Goal: Task Accomplishment & Management: Use online tool/utility

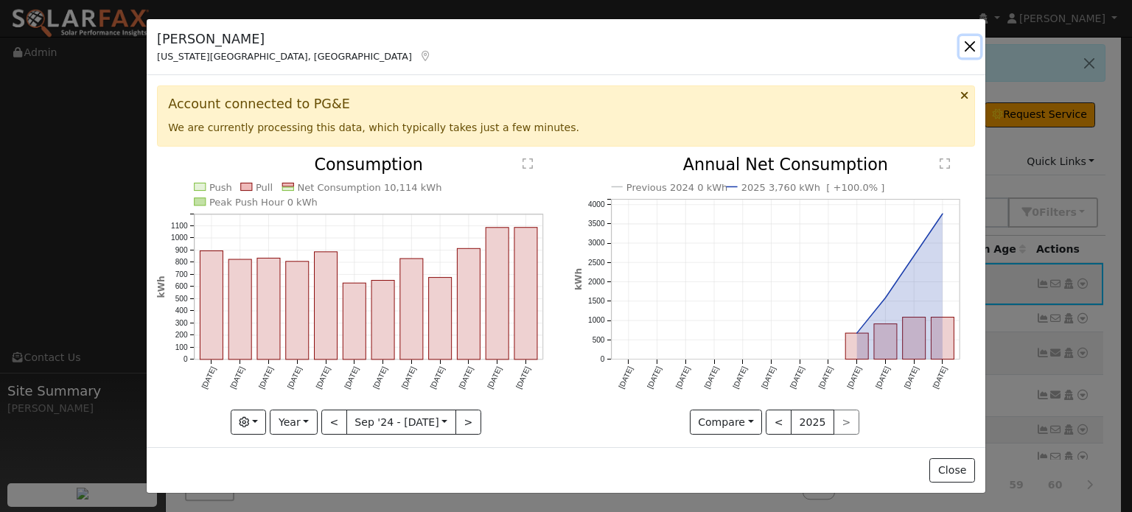
click at [973, 45] on button "button" at bounding box center [970, 46] width 21 height 21
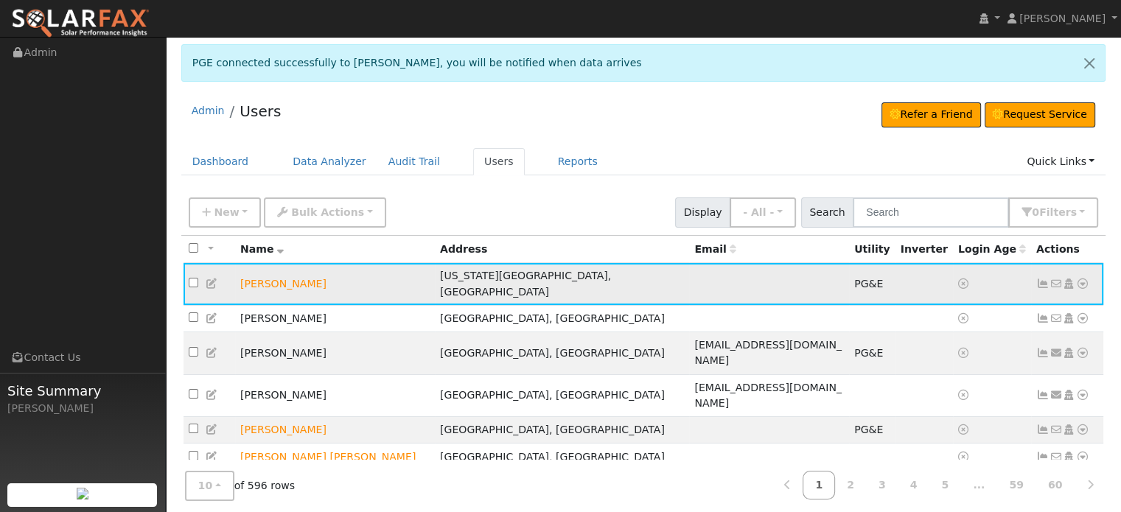
click at [1041, 279] on icon at bounding box center [1042, 284] width 13 height 10
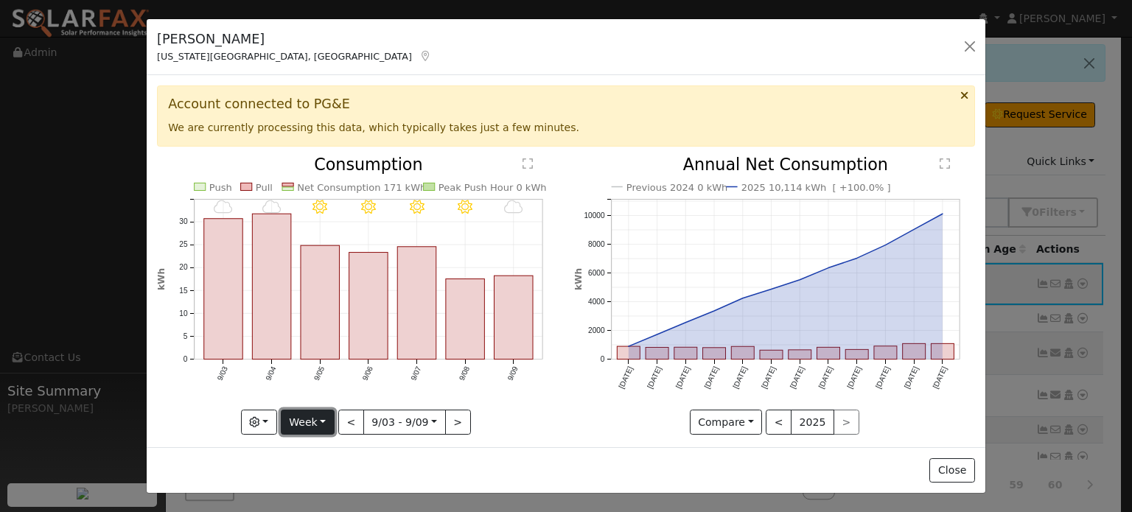
click at [324, 418] on button "Week" at bounding box center [308, 422] width 54 height 25
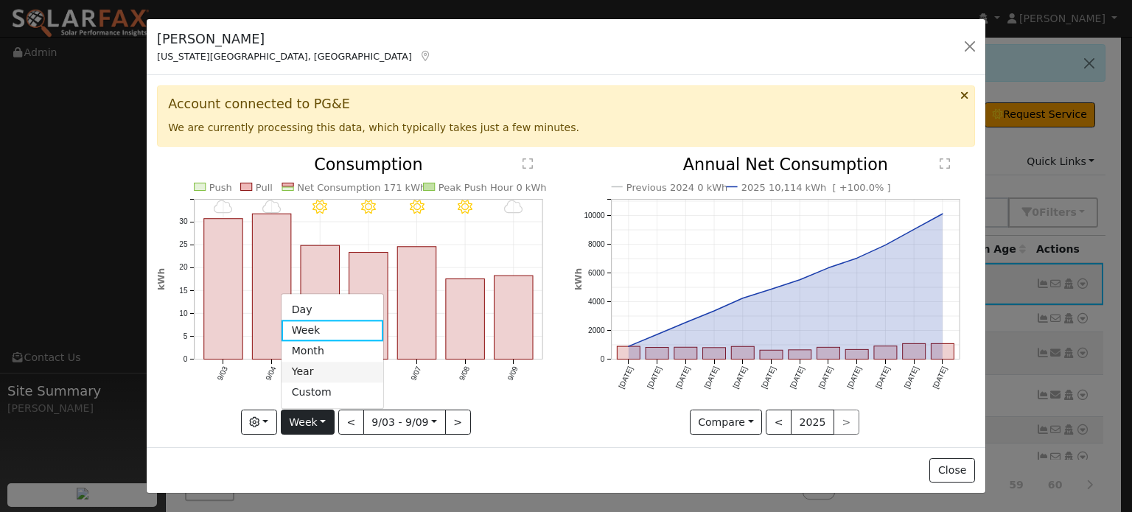
click at [310, 365] on link "Year" at bounding box center [333, 372] width 102 height 21
type input "[DATE]"
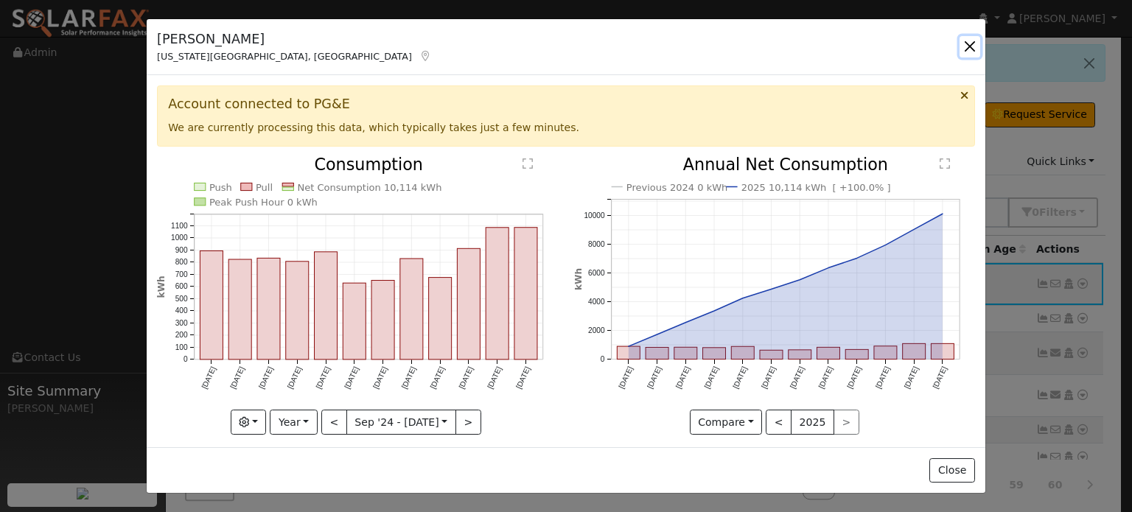
click at [971, 45] on button "button" at bounding box center [970, 46] width 21 height 21
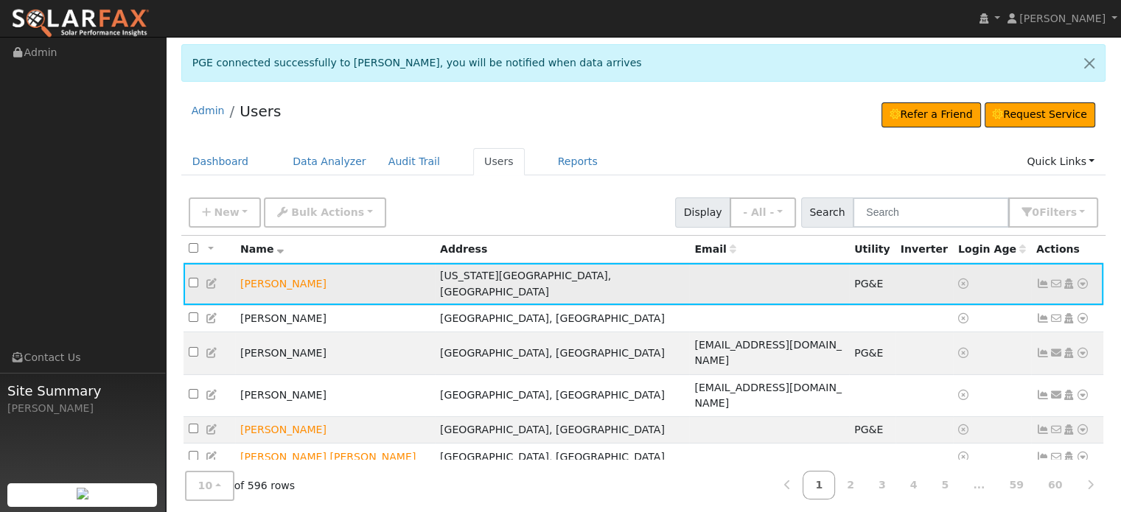
click at [1082, 279] on icon at bounding box center [1082, 284] width 13 height 10
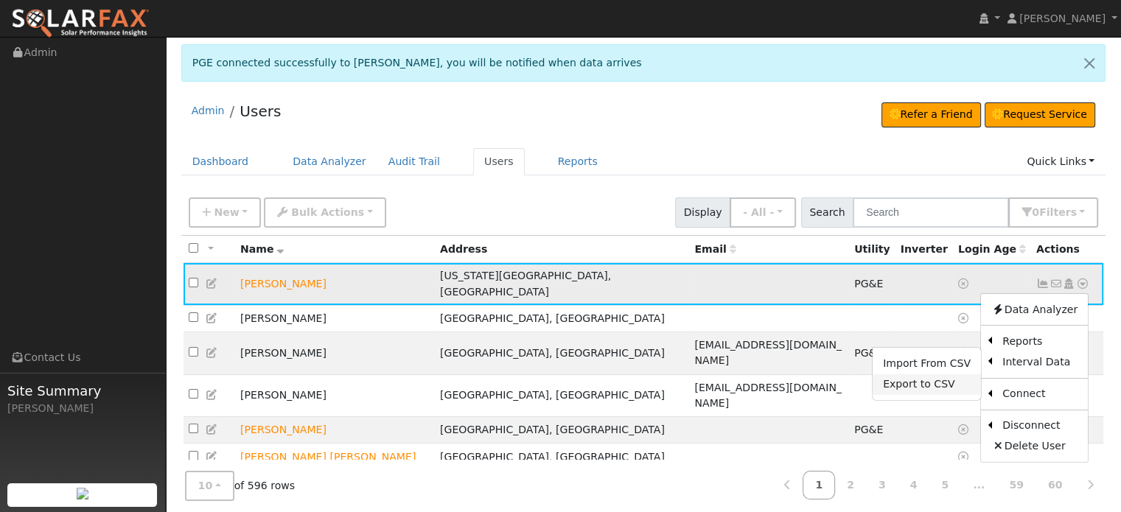
click at [913, 375] on link "Export to CSV" at bounding box center [927, 384] width 108 height 21
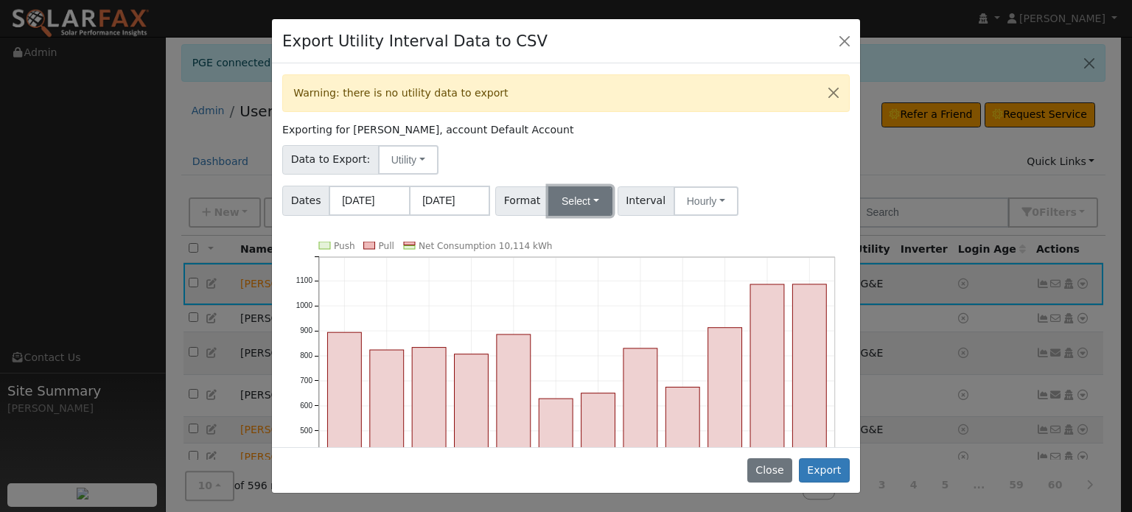
click at [584, 197] on button "Select" at bounding box center [580, 200] width 64 height 29
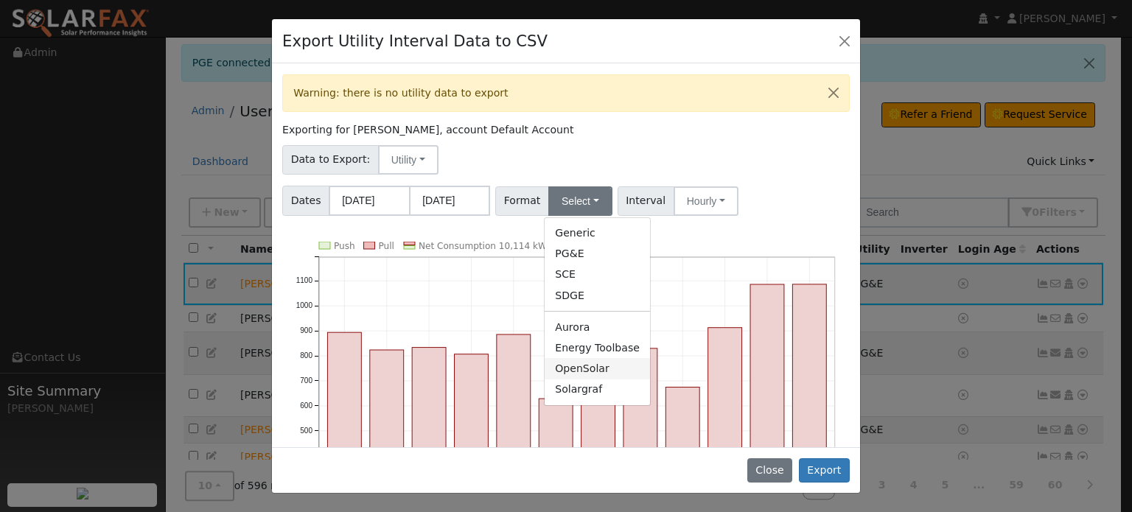
click at [567, 365] on link "OpenSolar" at bounding box center [597, 368] width 105 height 21
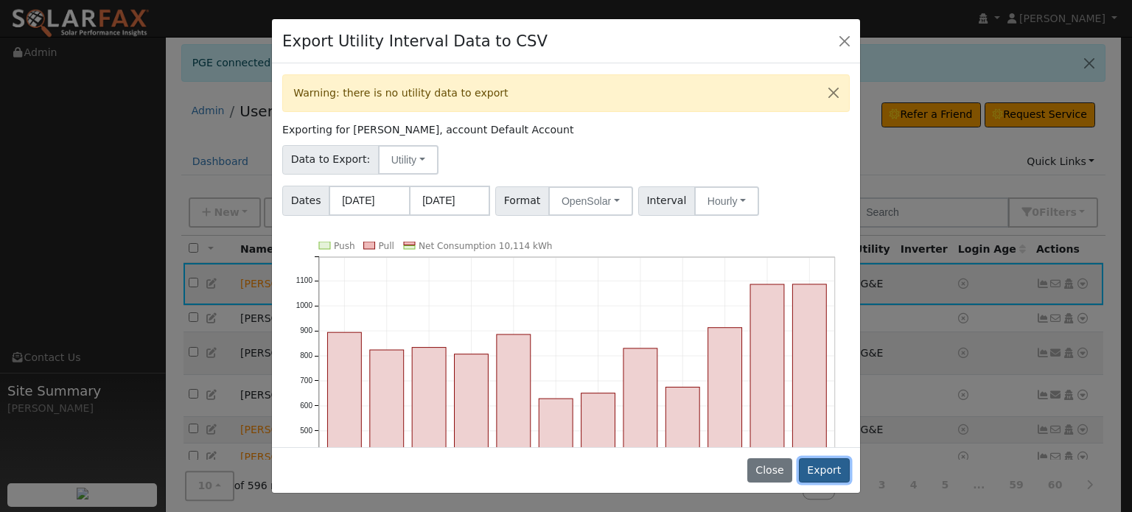
click at [823, 472] on button "Export" at bounding box center [824, 470] width 51 height 25
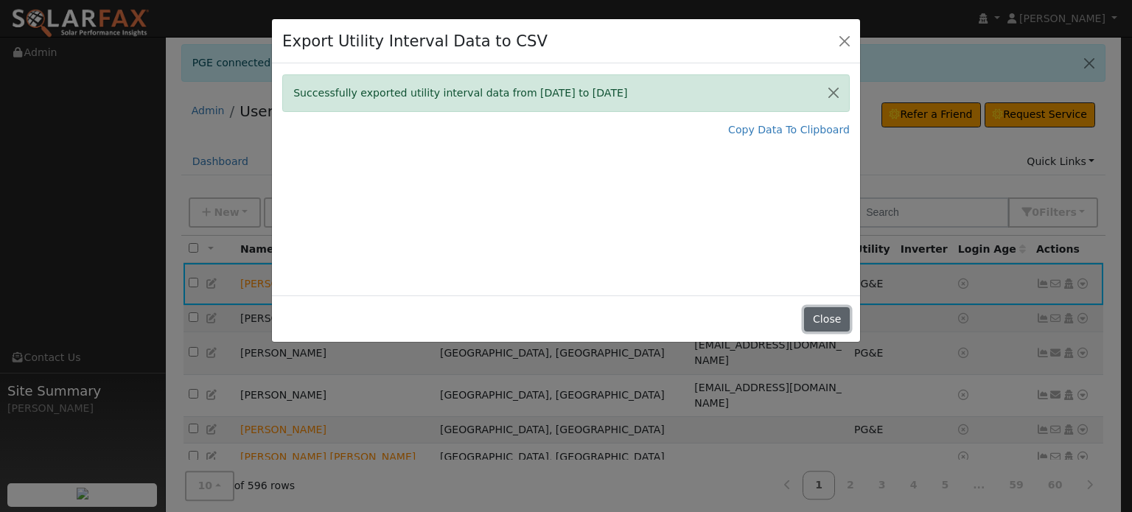
drag, startPoint x: 830, startPoint y: 319, endPoint x: 821, endPoint y: 303, distance: 18.5
click at [830, 319] on button "Close" at bounding box center [826, 319] width 45 height 25
